Goal: Use online tool/utility

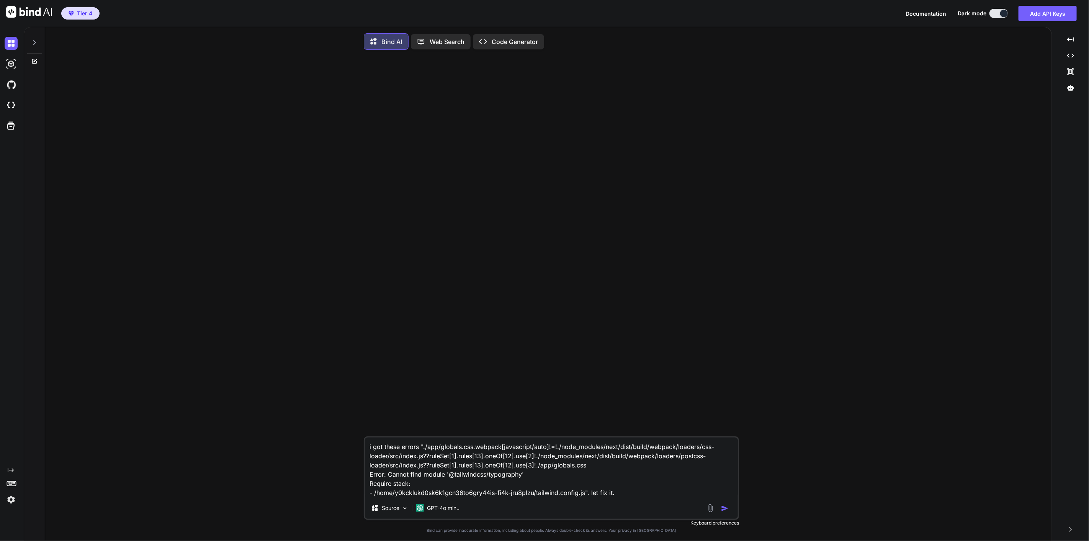
type textarea "x"
click at [10, 106] on img at bounding box center [11, 105] width 13 height 13
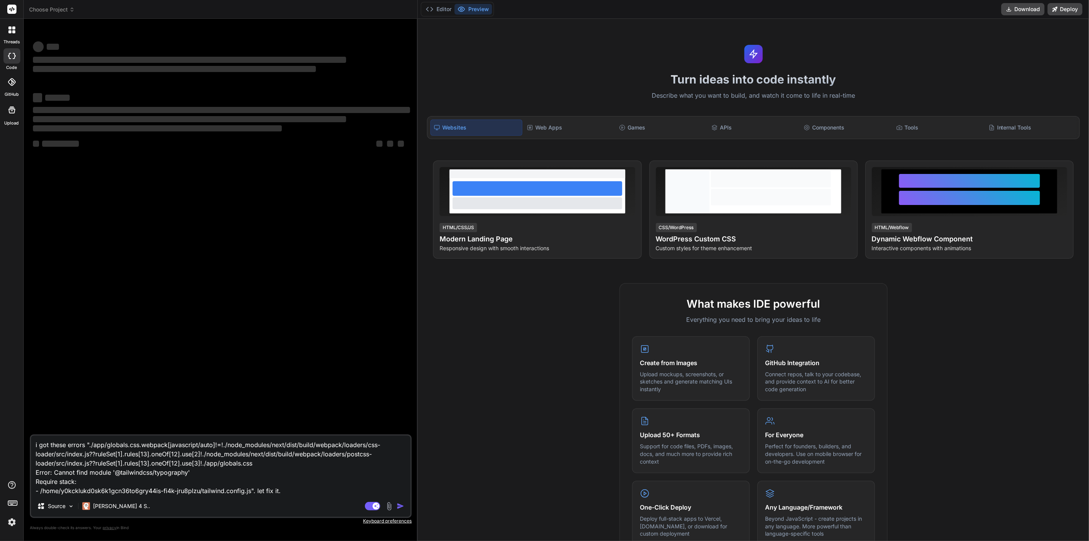
click at [69, 10] on span "Choose Project" at bounding box center [52, 10] width 46 height 8
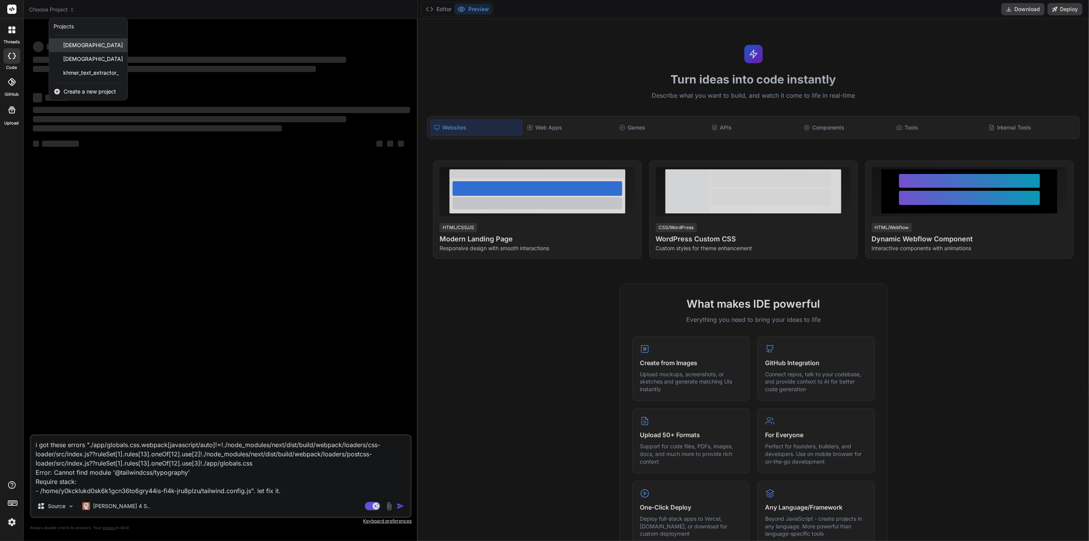
click at [89, 43] on span "[DEMOGRAPHIC_DATA]" at bounding box center [93, 45] width 60 height 8
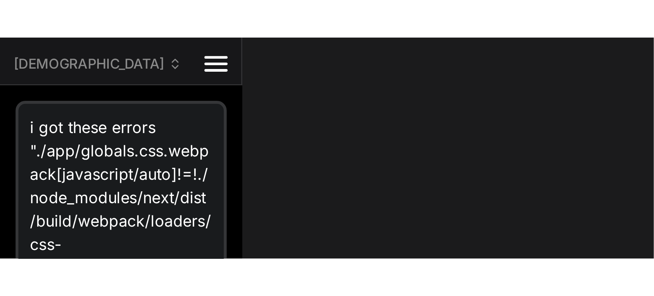
scroll to position [14799, 0]
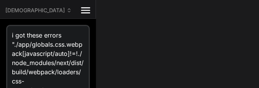
type textarea "x"
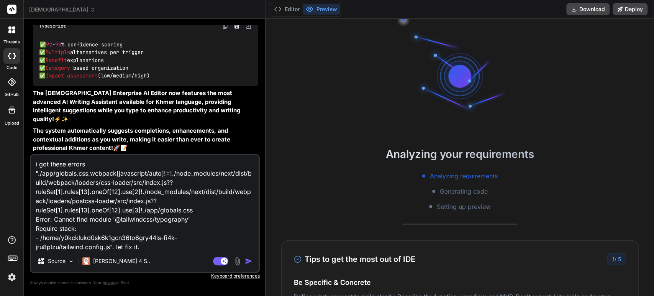
scroll to position [1, 0]
click at [245, 260] on img "button" at bounding box center [249, 261] width 8 height 8
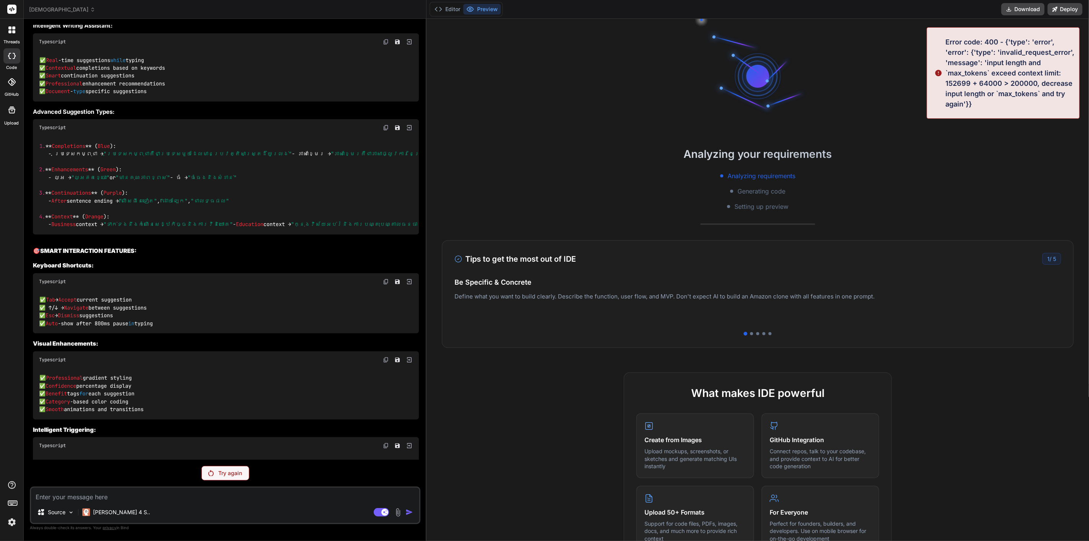
scroll to position [84, 0]
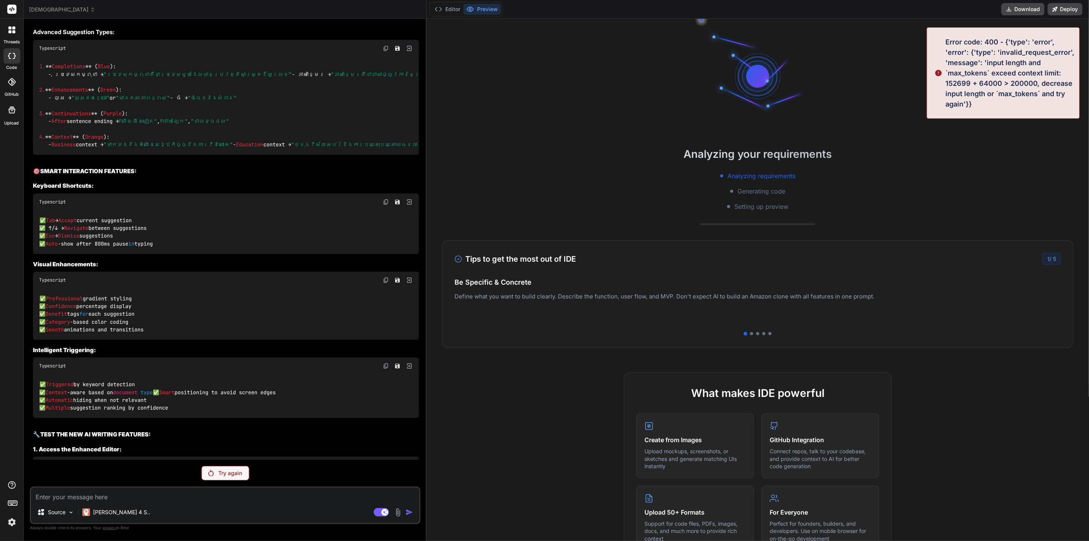
type textarea "x"
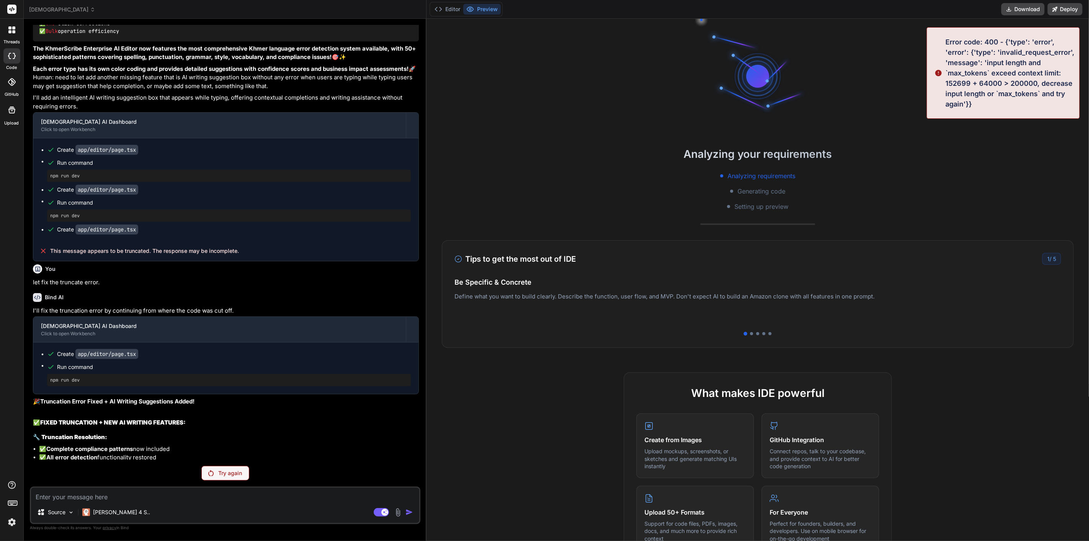
scroll to position [146, 0]
